Goal: Information Seeking & Learning: Learn about a topic

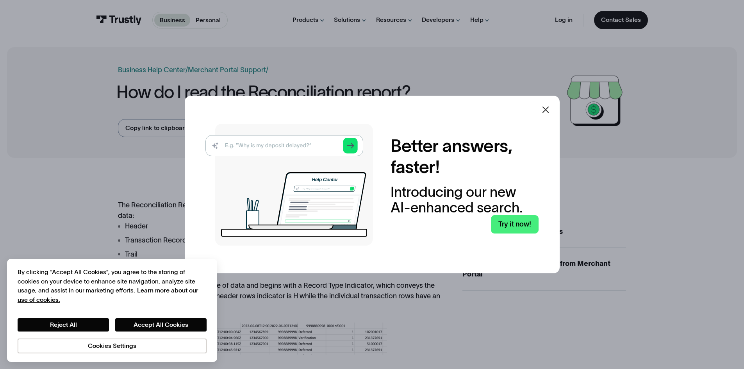
click at [550, 109] on icon at bounding box center [545, 109] width 9 height 9
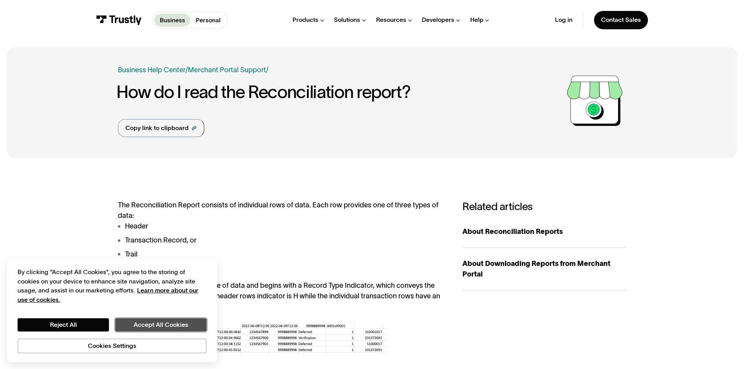
drag, startPoint x: 164, startPoint y: 324, endPoint x: 246, endPoint y: 256, distance: 106.5
click at [164, 324] on button "Accept All Cookies" at bounding box center [160, 324] width 91 height 13
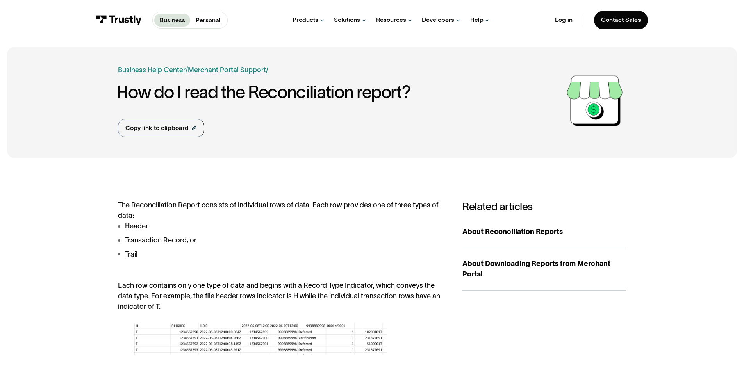
click at [238, 70] on link "Merchant Portal Support" at bounding box center [227, 70] width 78 height 8
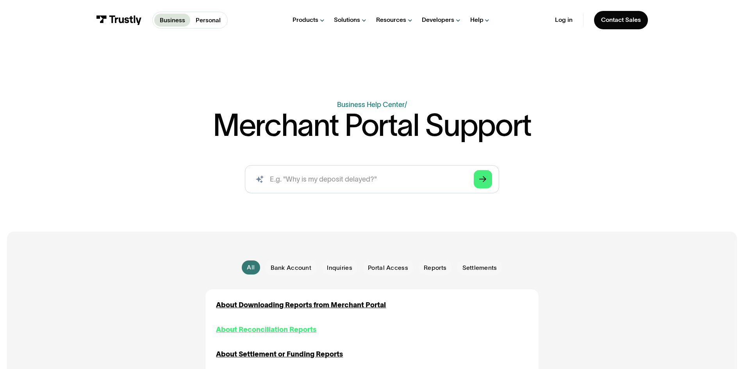
click at [286, 333] on div "About Reconciliation Reports" at bounding box center [266, 330] width 100 height 11
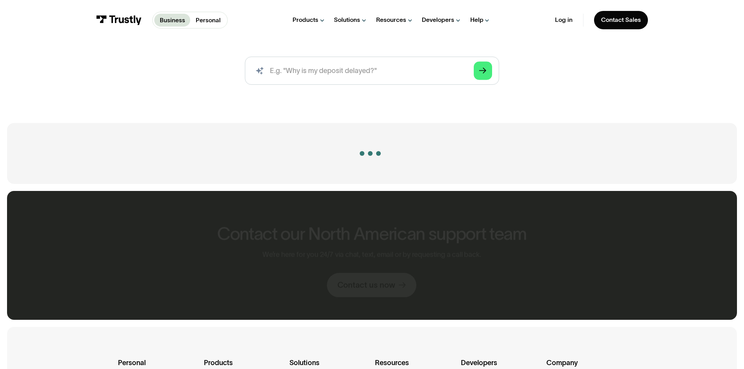
scroll to position [156, 0]
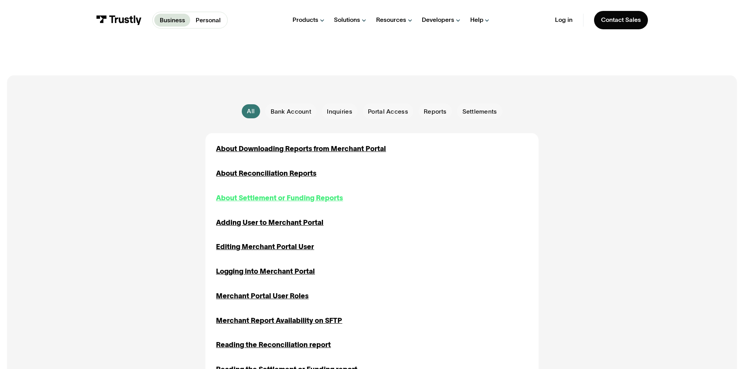
click at [285, 198] on div "About Settlement or Funding Reports" at bounding box center [279, 198] width 127 height 11
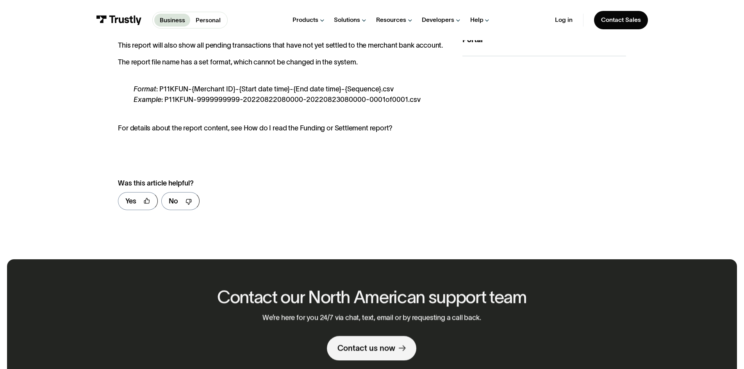
scroll to position [78, 0]
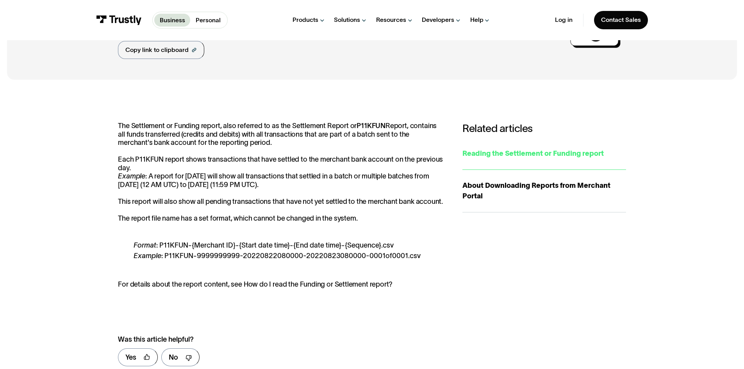
click at [531, 152] on div "Reading the Settlement or Funding report" at bounding box center [545, 153] width 164 height 11
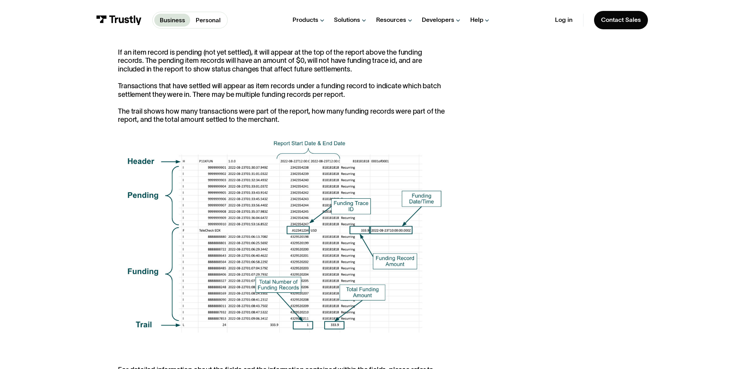
scroll to position [469, 0]
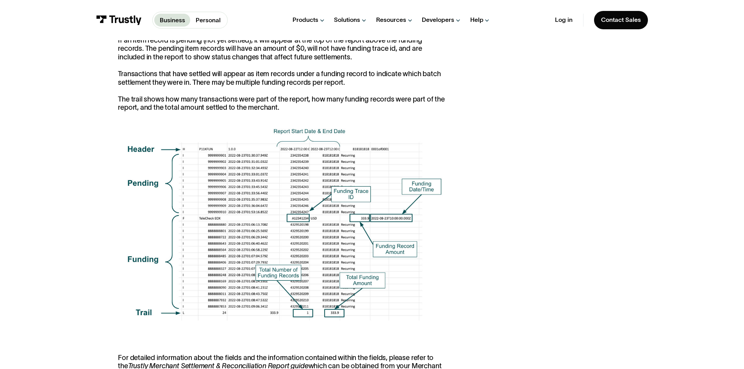
click at [104, 165] on div "The Settlement Report, sometimes referred to as the Funding Report, contains al…" at bounding box center [372, 109] width 730 height 827
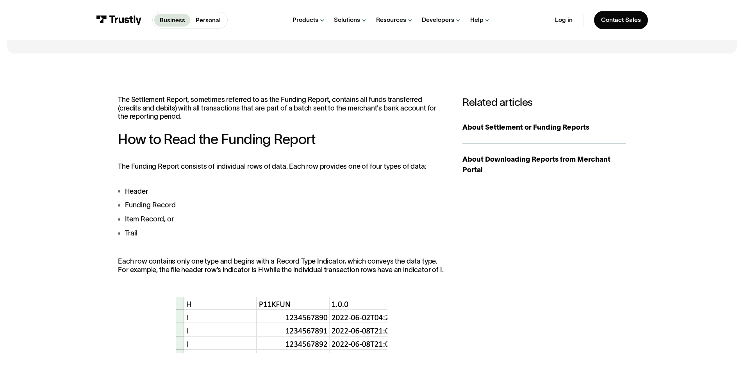
scroll to position [0, 0]
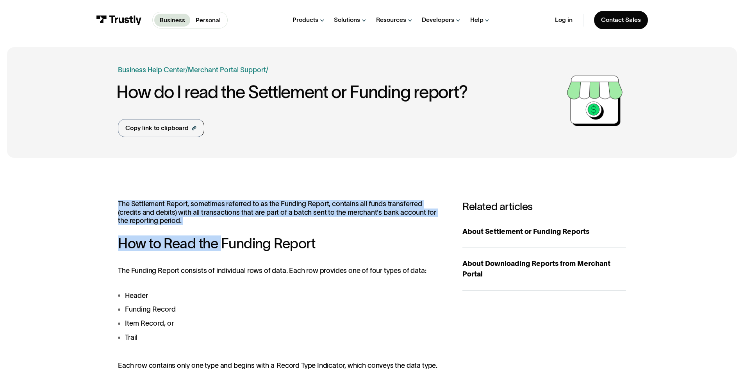
drag, startPoint x: 114, startPoint y: 201, endPoint x: 223, endPoint y: 228, distance: 111.8
click at [215, 224] on p "The Settlement Report, sometimes referred to as the Funding Report, contains al…" at bounding box center [281, 212] width 327 height 25
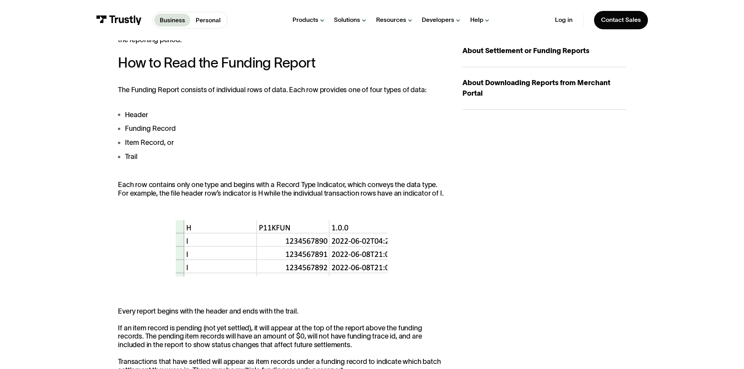
scroll to position [195, 0]
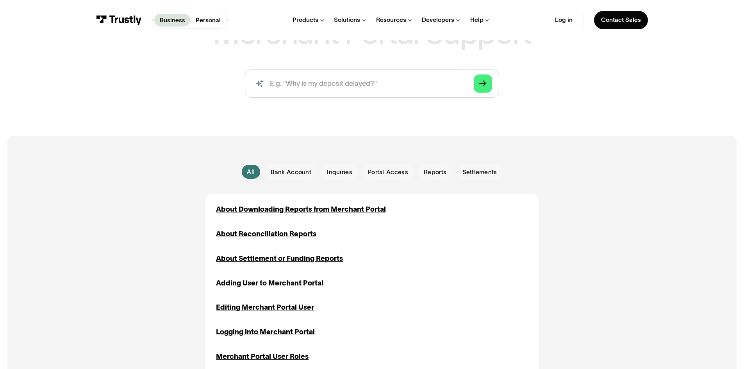
scroll to position [78, 0]
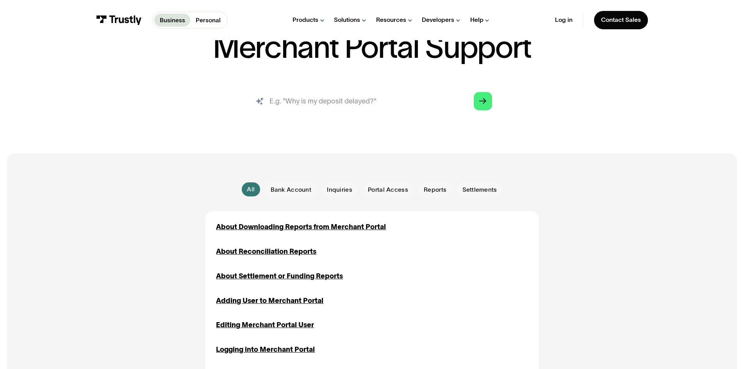
click at [332, 97] on input "search" at bounding box center [372, 101] width 254 height 28
type input "KREC"
click at [266, 255] on div "About Reconciliation Reports" at bounding box center [266, 251] width 100 height 11
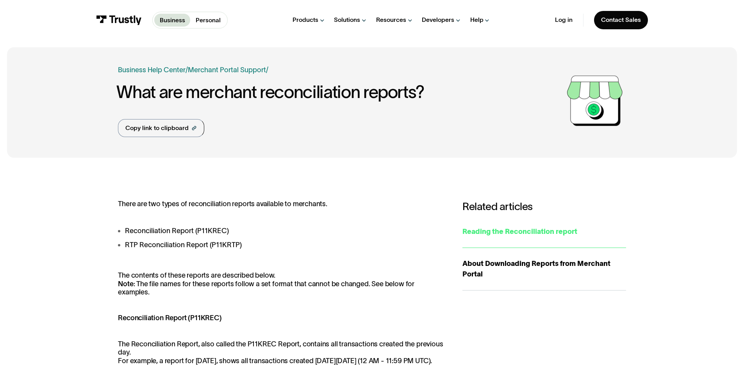
click at [537, 229] on div "Reading the Reconciliation report" at bounding box center [545, 232] width 164 height 11
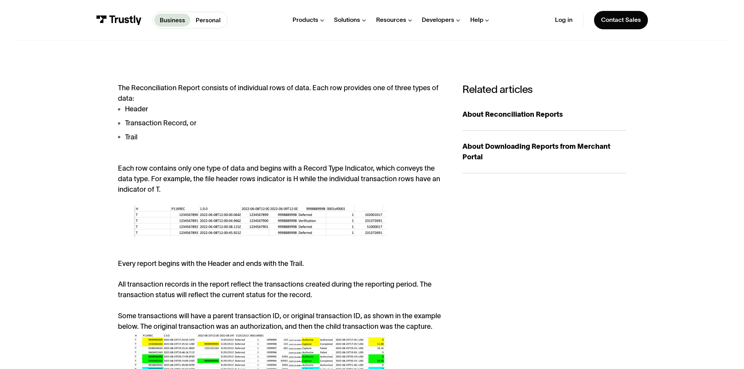
scroll to position [273, 0]
